Goal: Find specific page/section: Find specific page/section

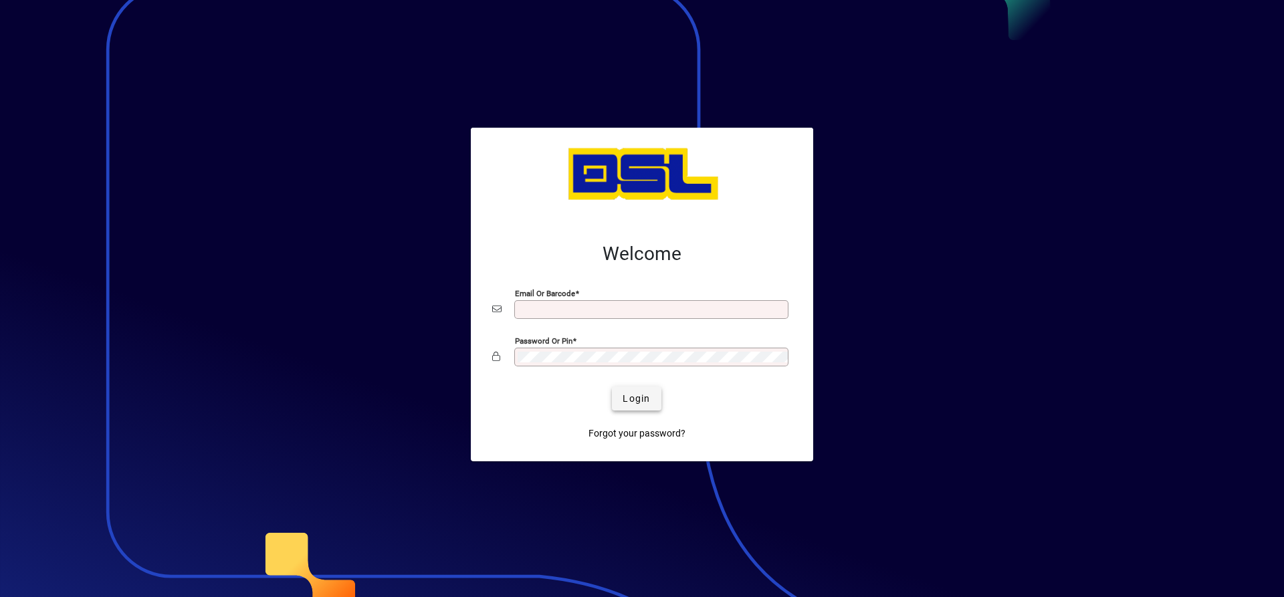
type input "**********"
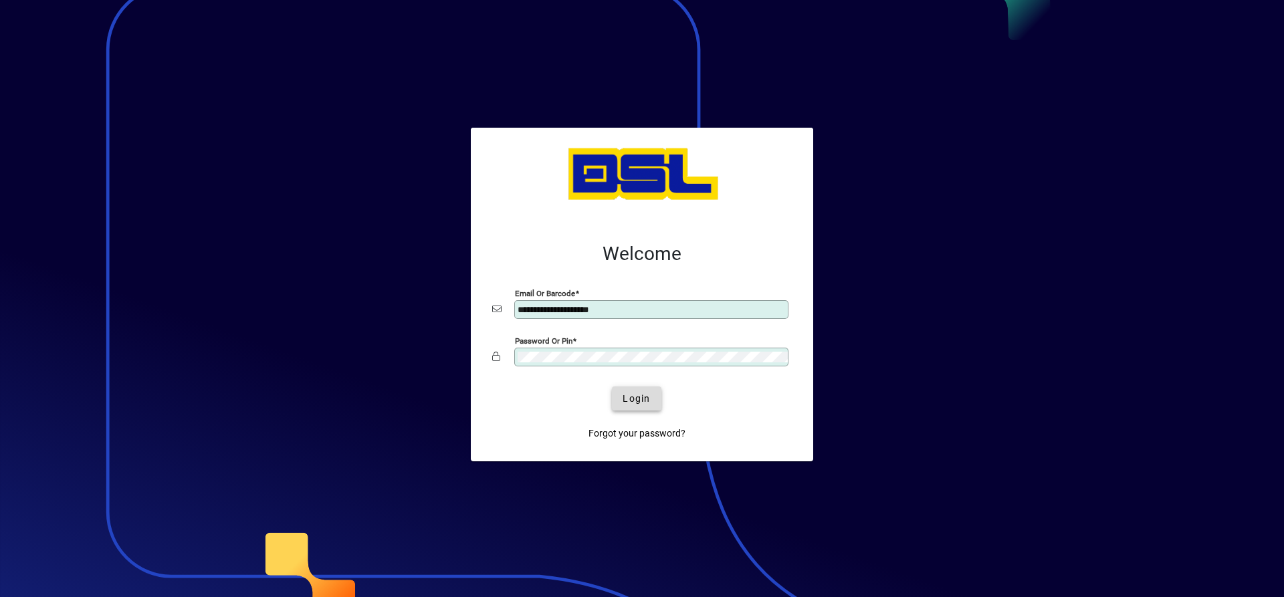
click at [622, 390] on span "submit" at bounding box center [636, 399] width 49 height 32
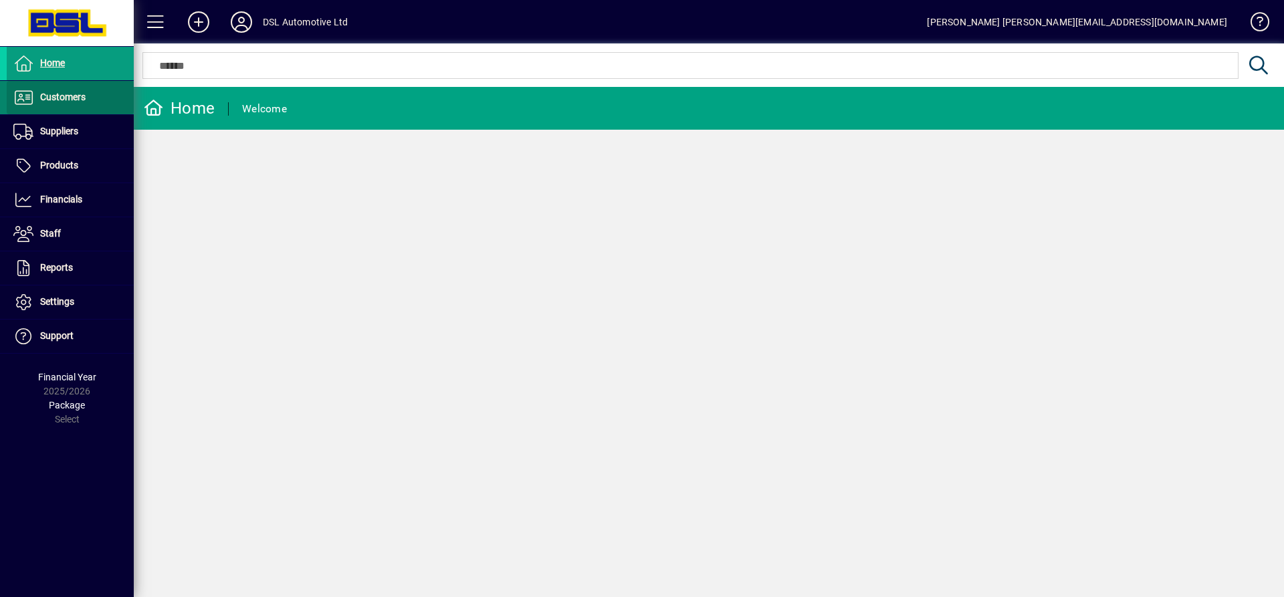
click at [73, 95] on span "Customers" at bounding box center [62, 97] width 45 height 11
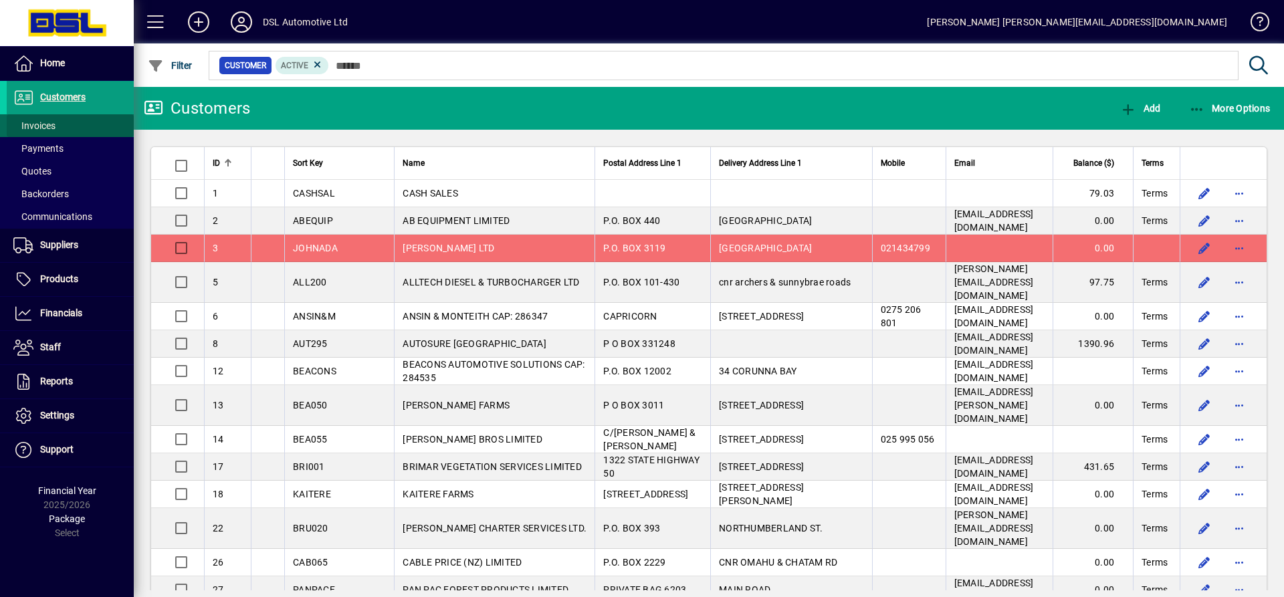
click at [34, 128] on span "Invoices" at bounding box center [34, 125] width 42 height 11
